Goal: Information Seeking & Learning: Learn about a topic

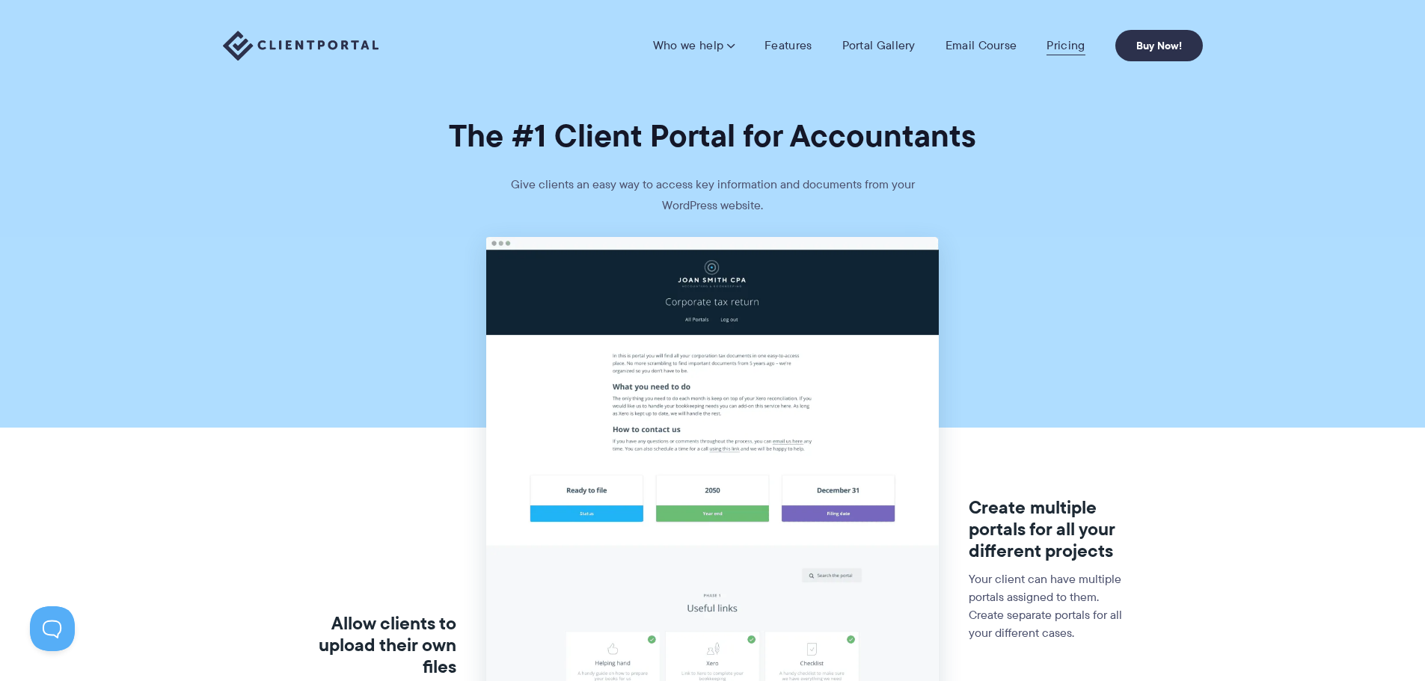
click at [1064, 49] on link "Pricing" at bounding box center [1065, 45] width 38 height 15
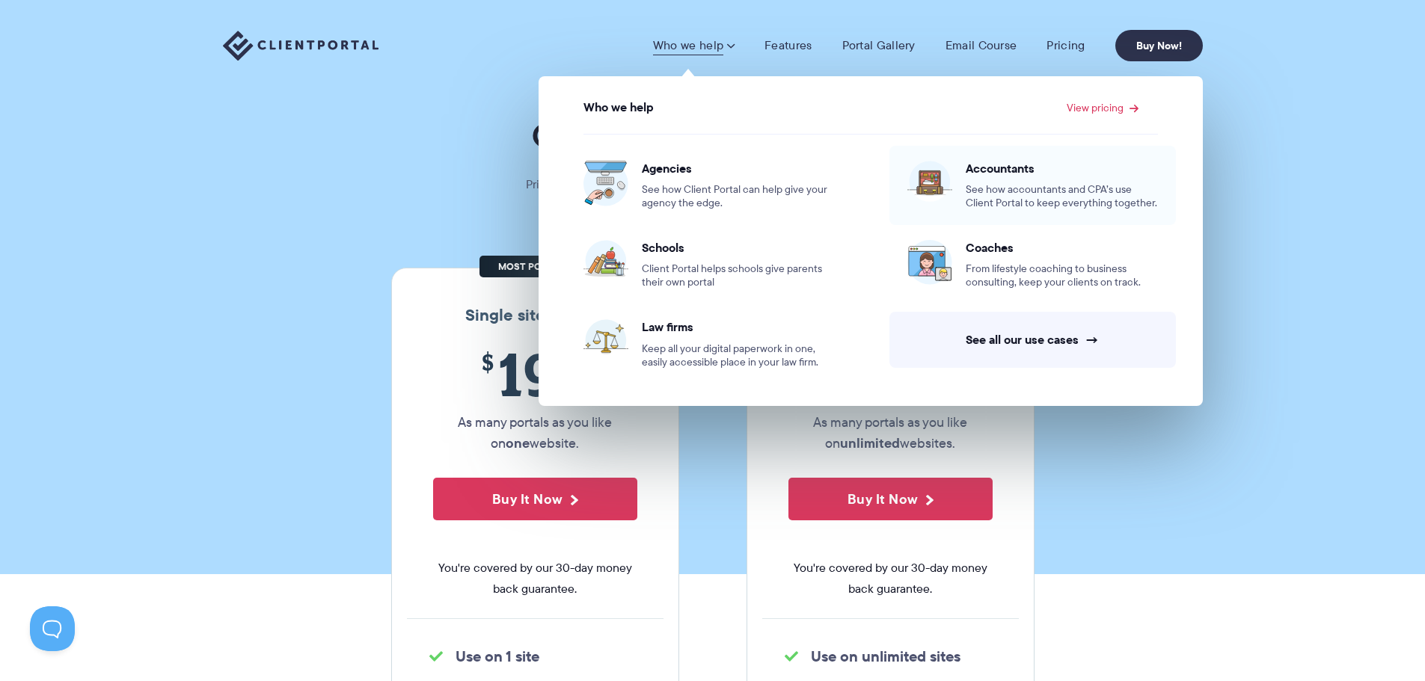
click at [982, 166] on span "Accountants" at bounding box center [1062, 168] width 192 height 15
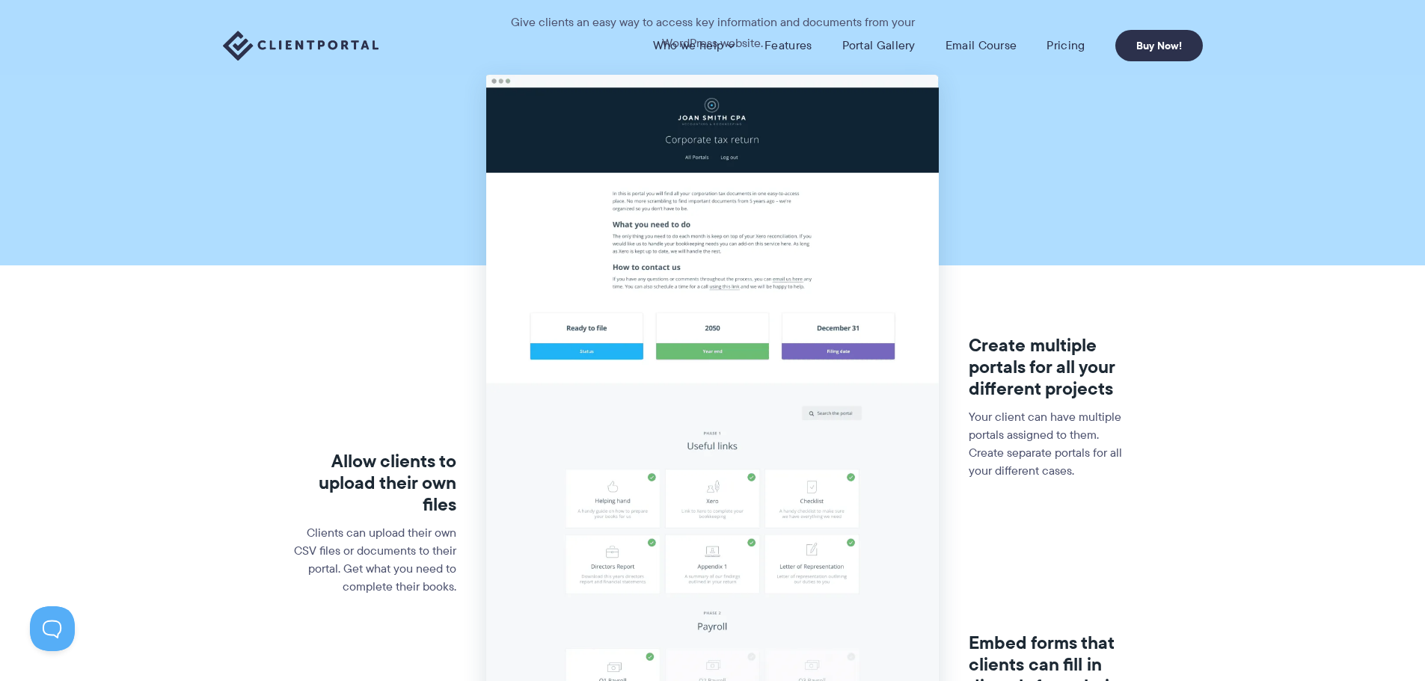
scroll to position [596, 0]
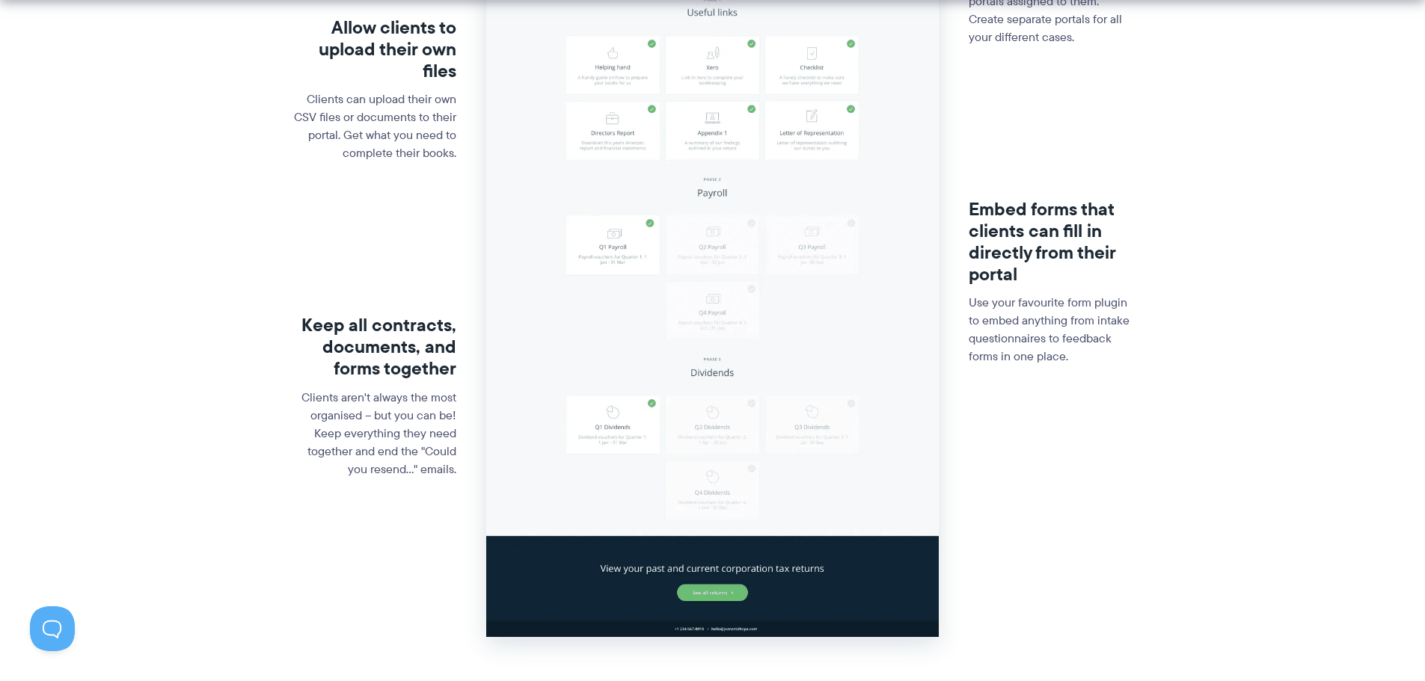
click at [654, 155] on img at bounding box center [712, 139] width 453 height 996
click at [634, 43] on img at bounding box center [712, 139] width 453 height 996
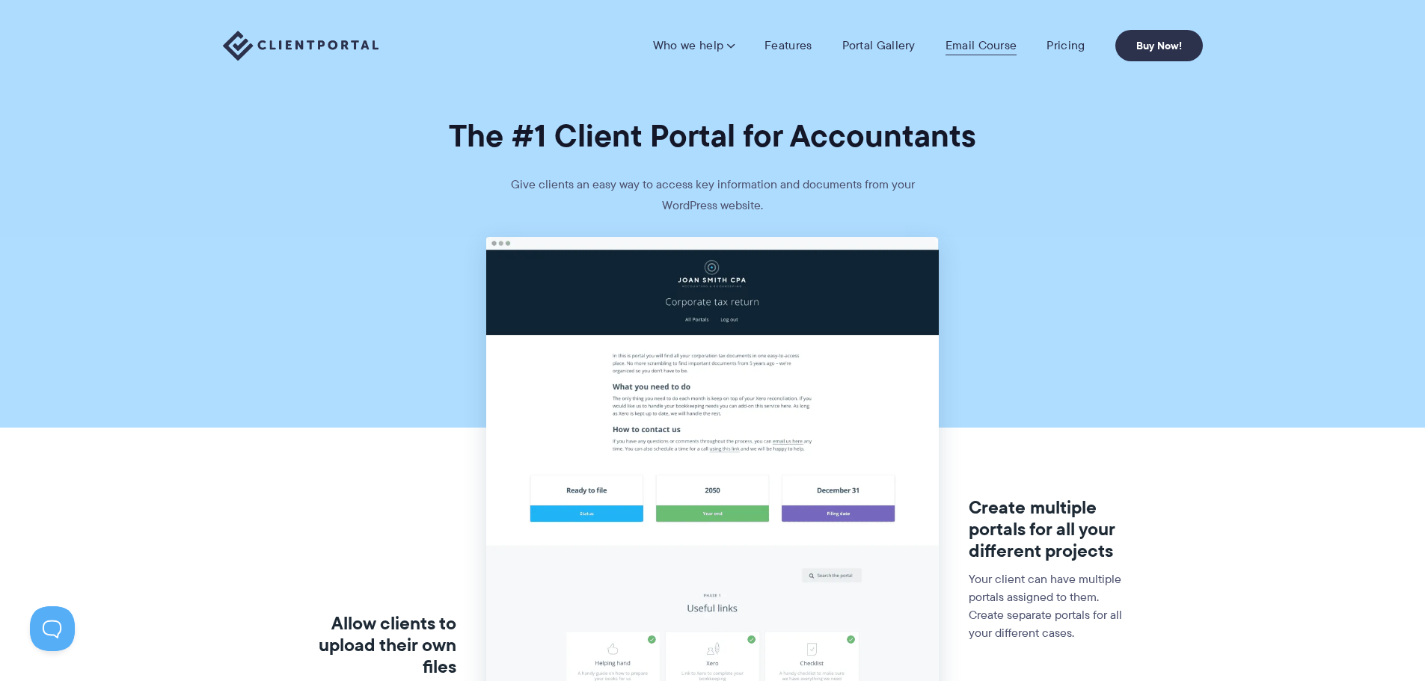
click at [980, 44] on link "Email Course" at bounding box center [981, 45] width 72 height 15
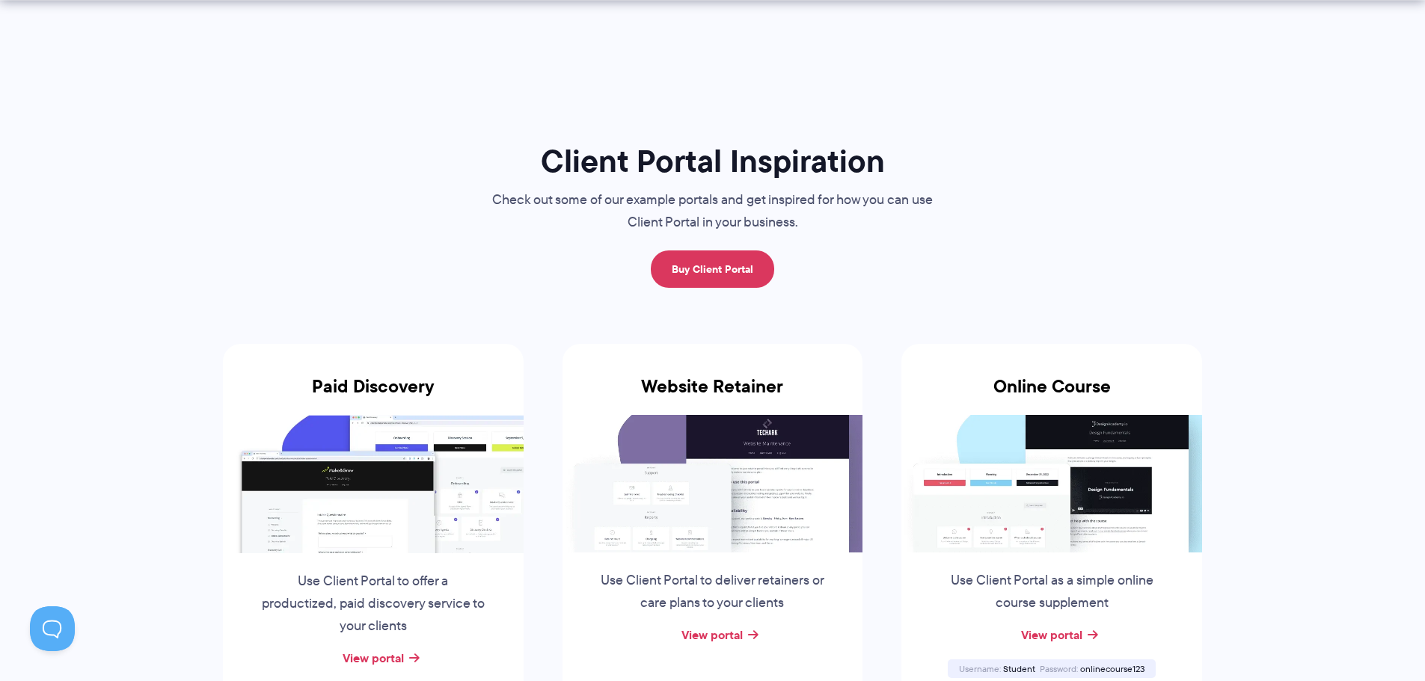
scroll to position [2180, 0]
